Goal: Task Accomplishment & Management: Manage account settings

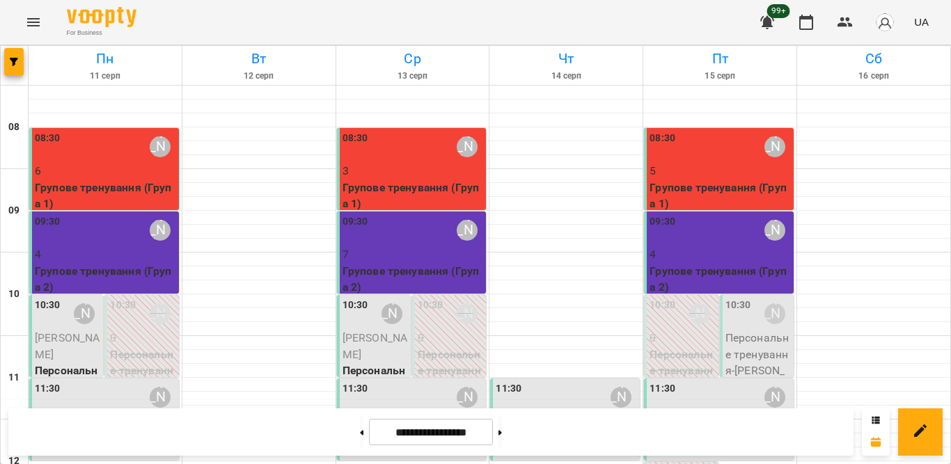
scroll to position [575, 0]
select select
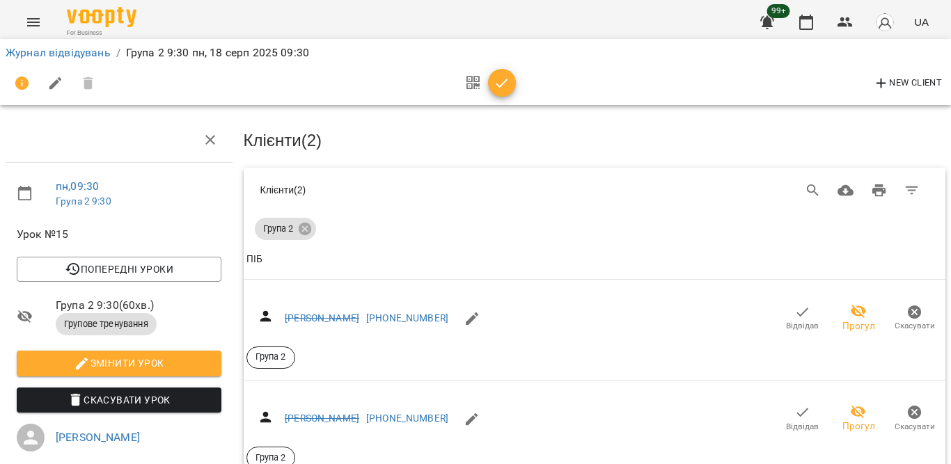
scroll to position [70, 0]
click at [808, 17] on icon "button" at bounding box center [806, 22] width 14 height 15
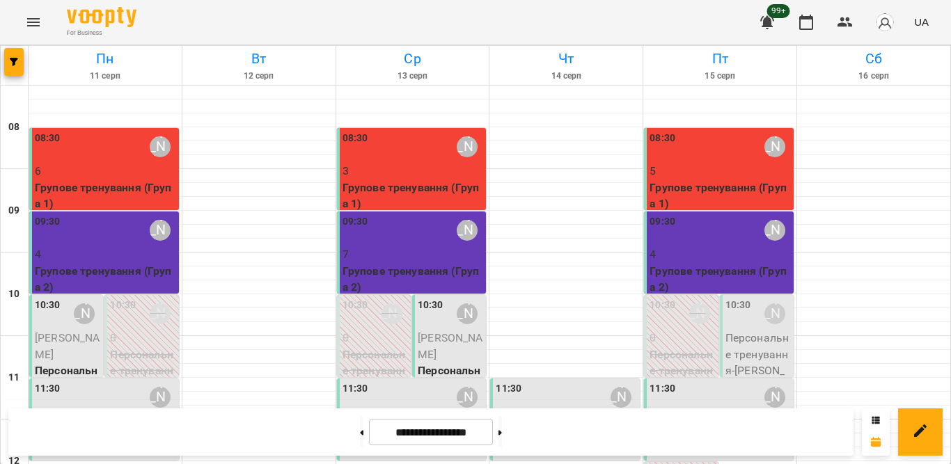
scroll to position [418, 0]
click at [502, 429] on button at bounding box center [499, 432] width 3 height 31
type input "**********"
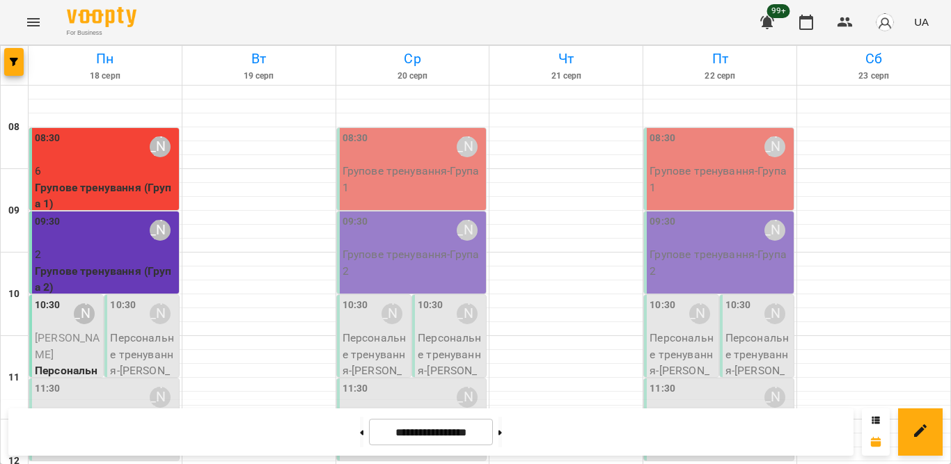
scroll to position [278, 0]
click at [109, 413] on p "Персональне тренування - Світлана Сніжко" at bounding box center [105, 429] width 141 height 33
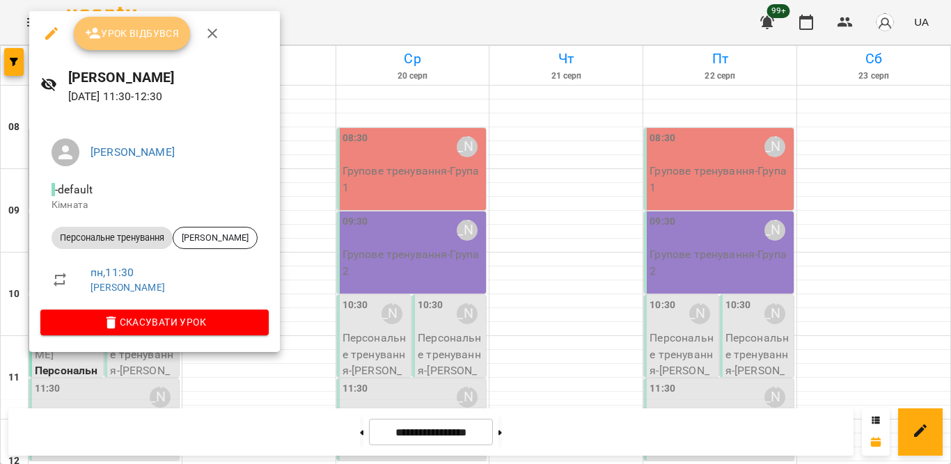
click at [126, 38] on span "Урок відбувся" at bounding box center [132, 33] width 95 height 17
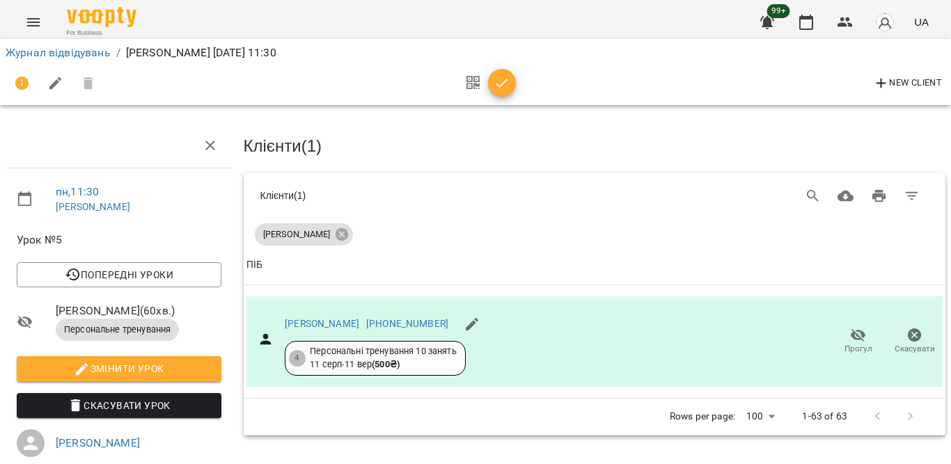
click at [506, 84] on icon "button" at bounding box center [501, 83] width 17 height 17
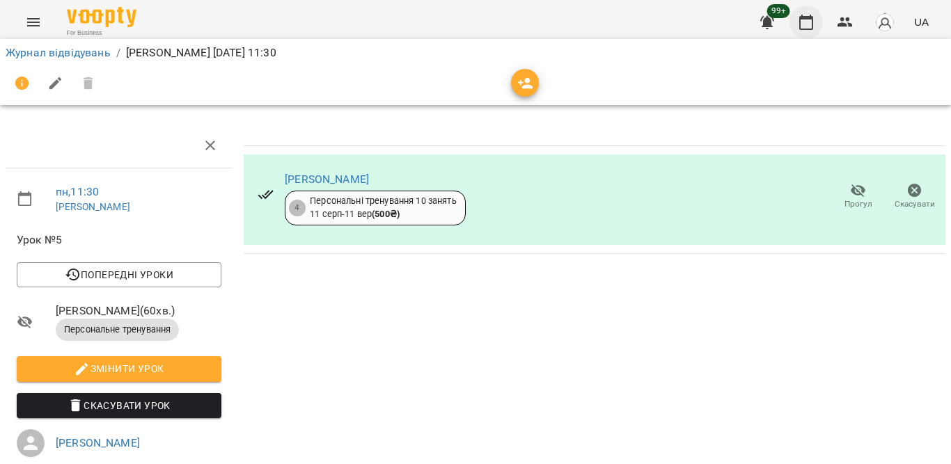
click at [806, 22] on icon "button" at bounding box center [805, 22] width 17 height 17
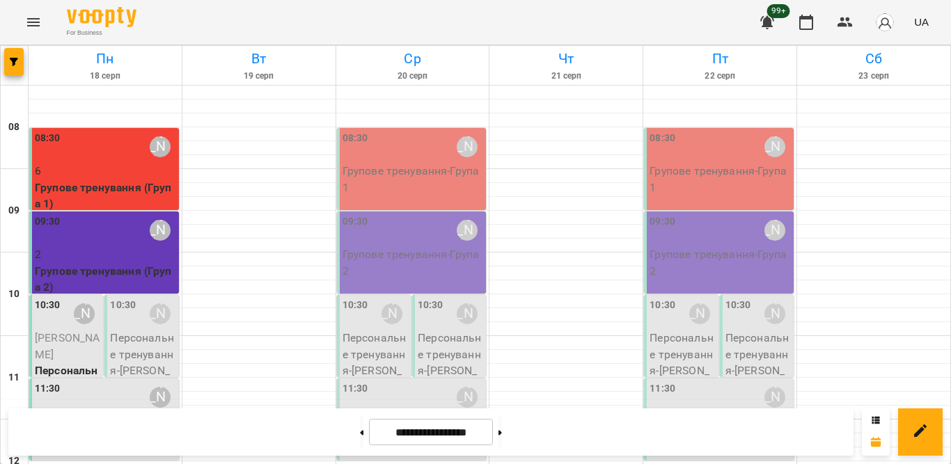
scroll to position [139, 0]
click at [92, 413] on p "[PERSON_NAME]" at bounding box center [105, 421] width 141 height 17
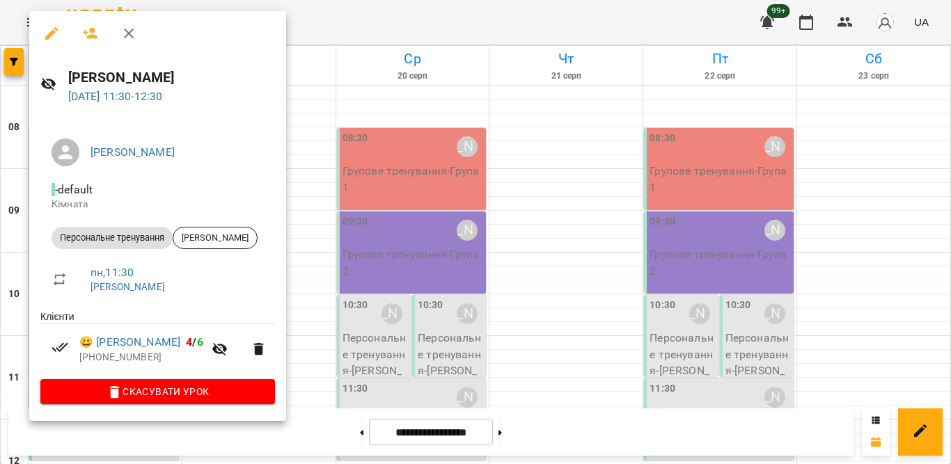
click at [320, 41] on div at bounding box center [475, 232] width 951 height 464
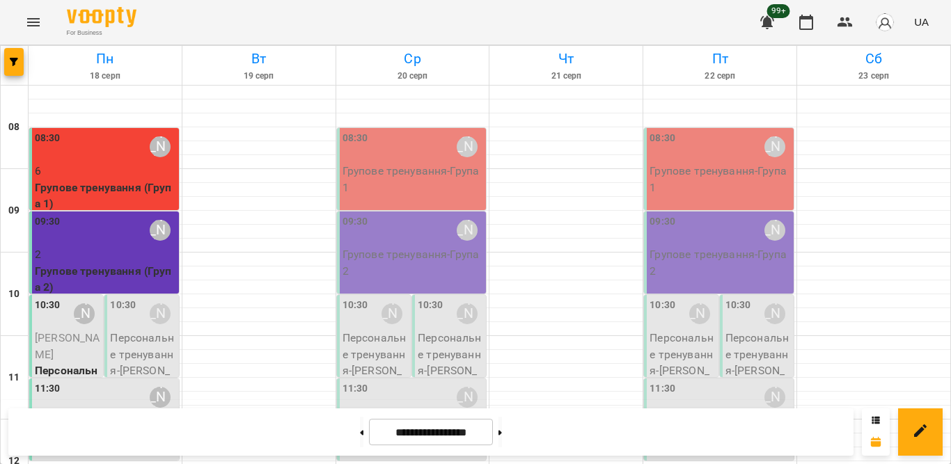
scroll to position [233, 0]
